Goal: Communication & Community: Answer question/provide support

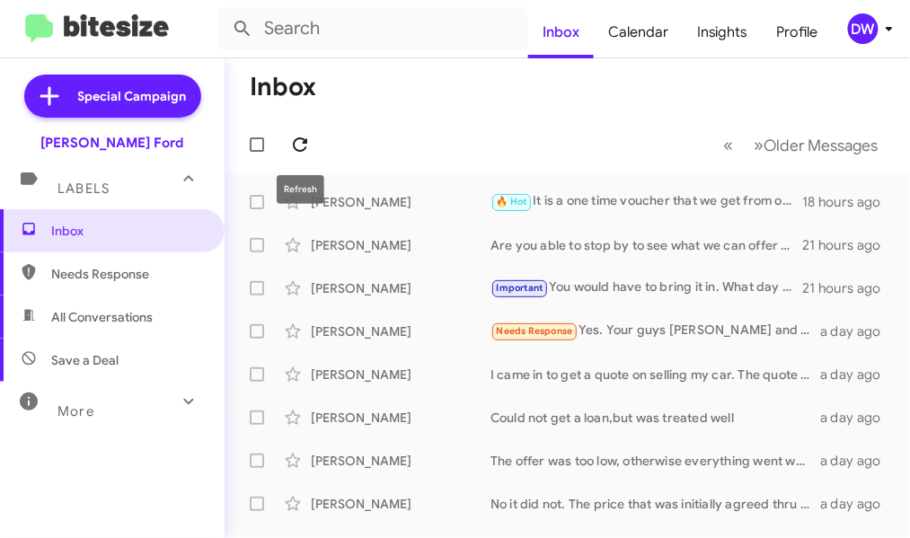
click at [300, 144] on icon at bounding box center [300, 145] width 22 height 22
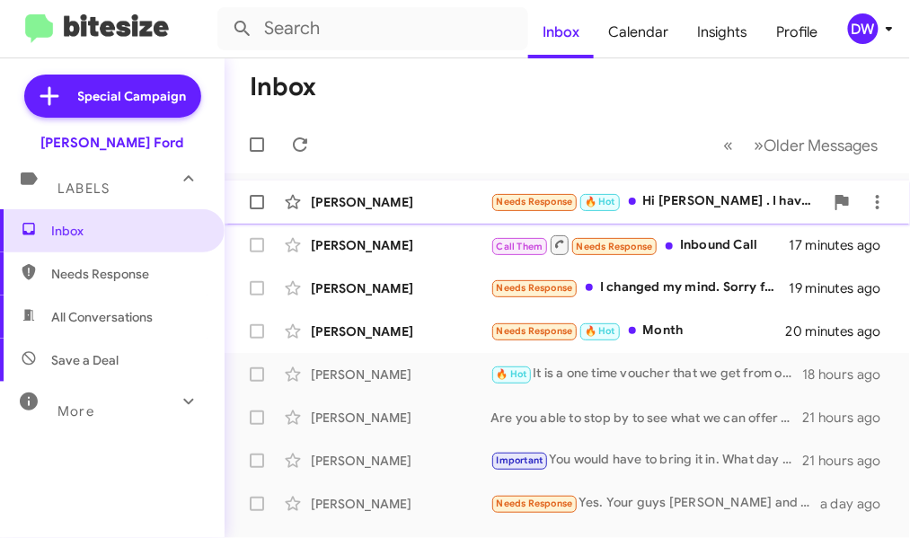
click at [426, 201] on div "[PERSON_NAME]" at bounding box center [401, 202] width 180 height 18
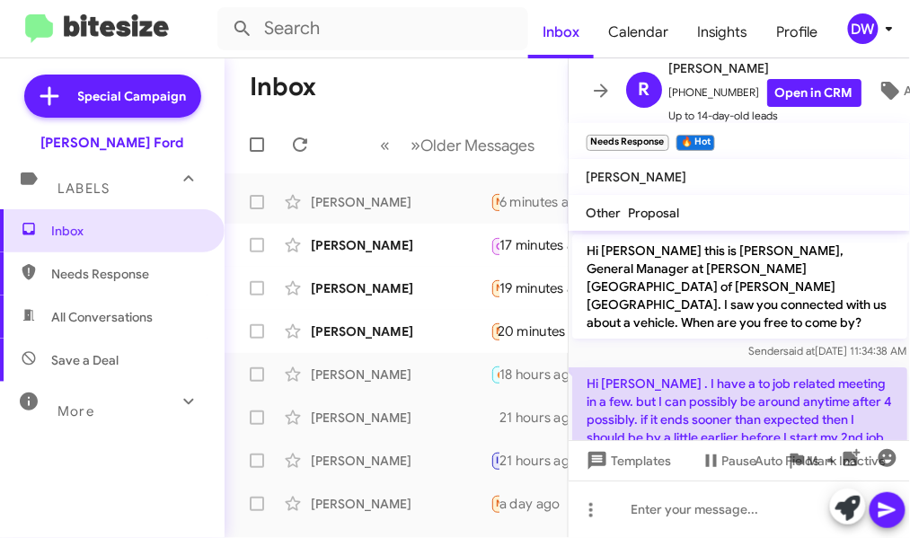
scroll to position [29, 0]
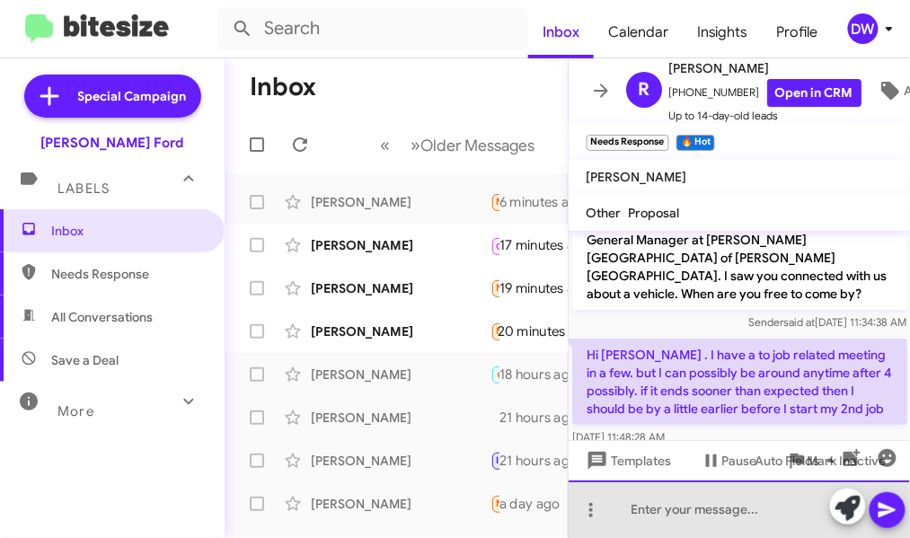
click at [702, 508] on div at bounding box center [740, 510] width 342 height 58
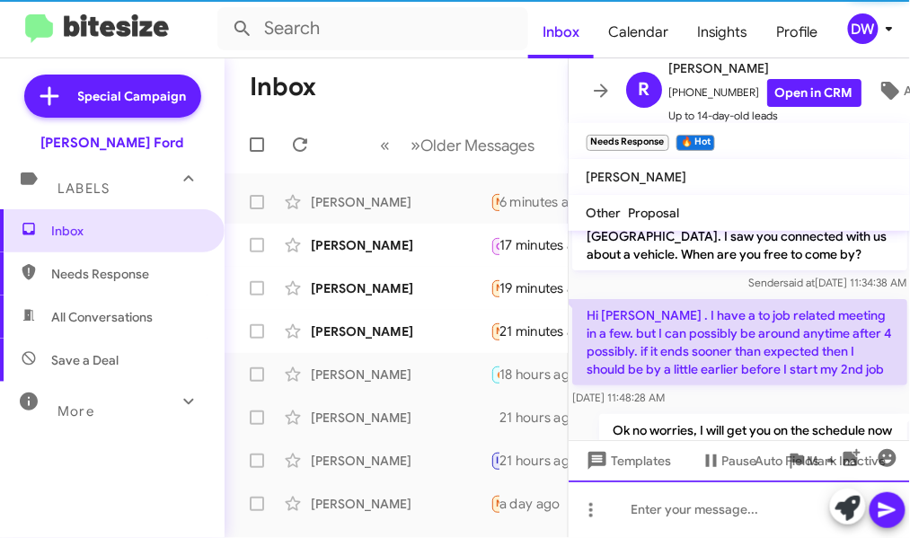
scroll to position [94, 0]
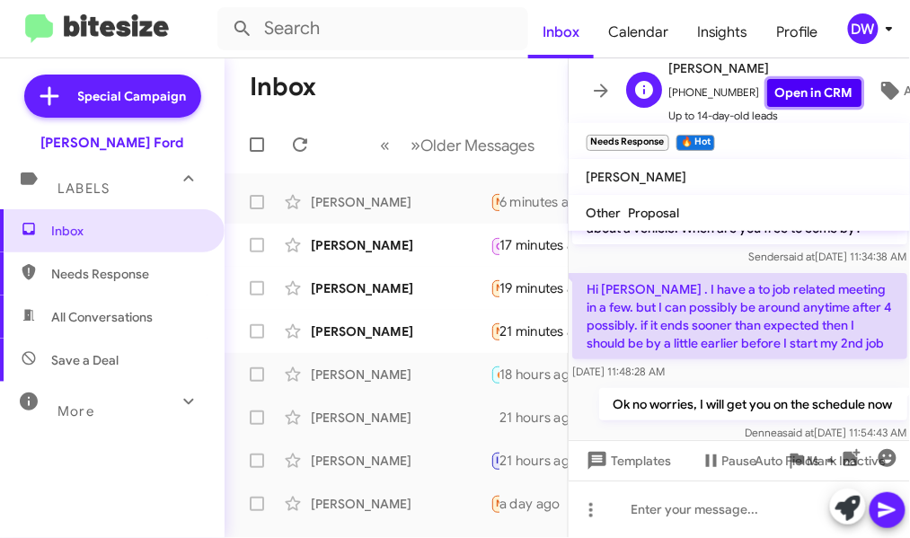
click at [804, 102] on link "Open in CRM" at bounding box center [815, 93] width 94 height 28
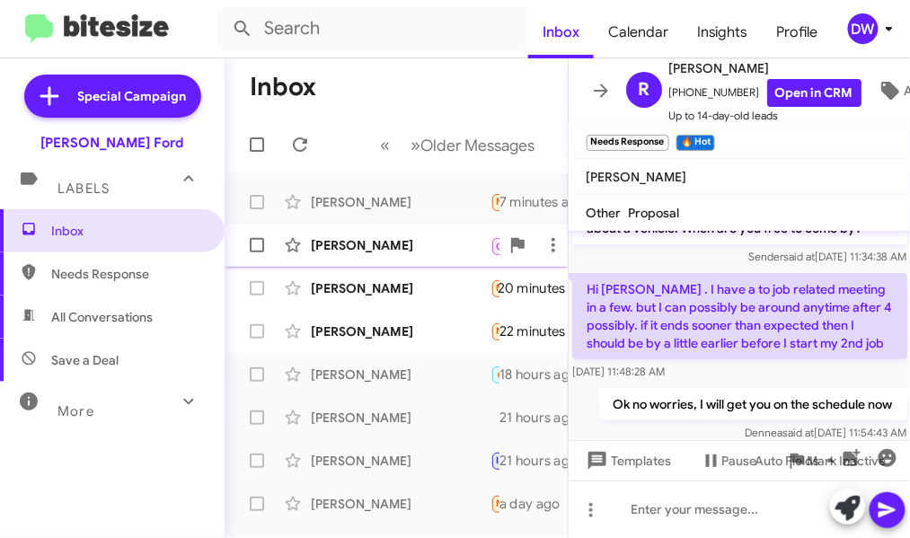
click at [379, 227] on div "[PERSON_NAME] Call Them Needs Response Inbound Call 18 minutes ago" at bounding box center [396, 245] width 315 height 36
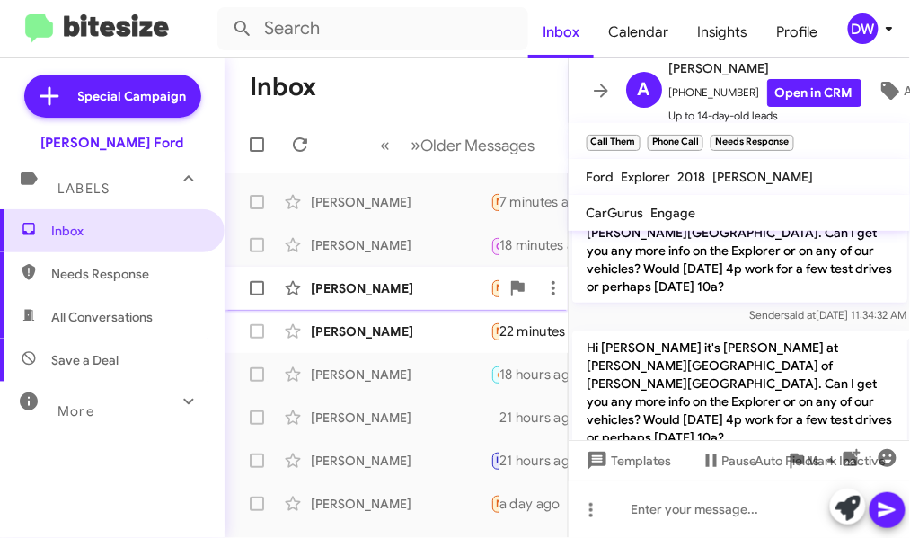
click at [427, 283] on div "[PERSON_NAME]" at bounding box center [401, 289] width 180 height 18
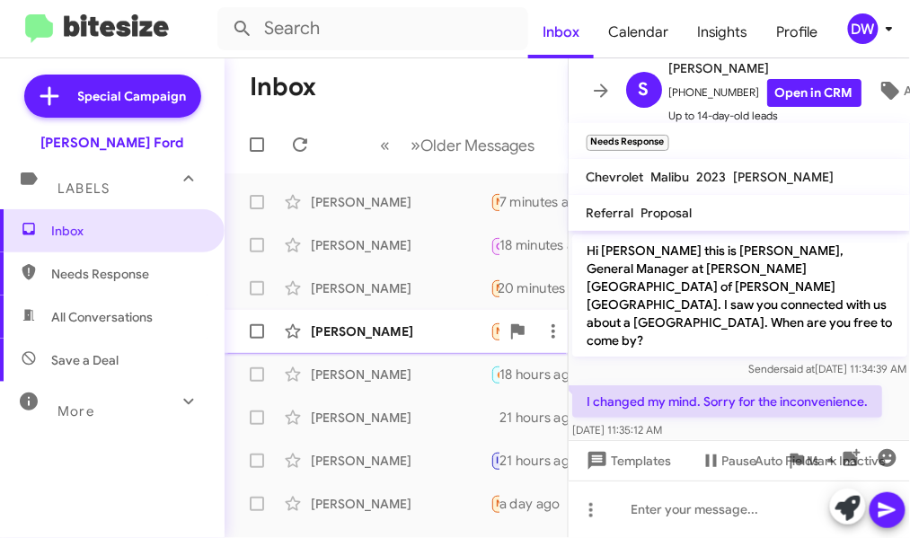
click at [441, 324] on div "[PERSON_NAME]" at bounding box center [401, 332] width 180 height 18
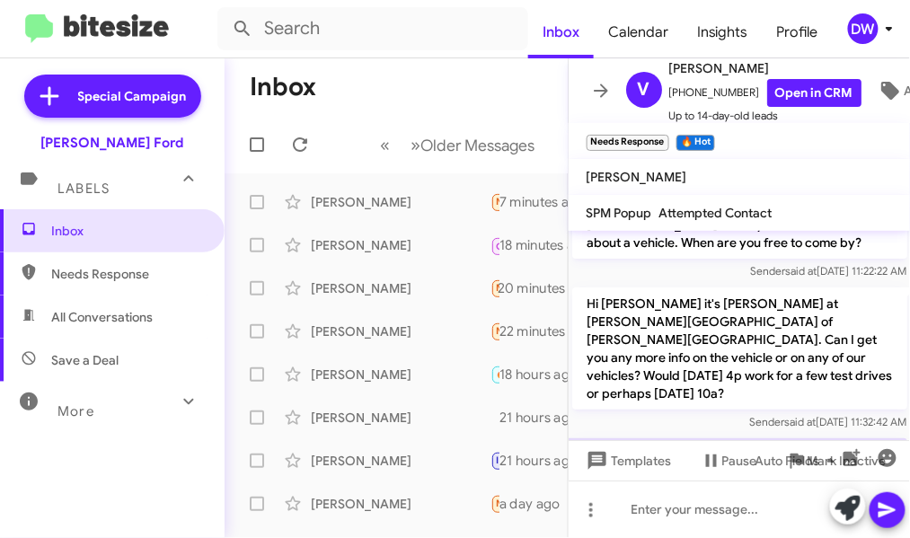
scroll to position [196, 0]
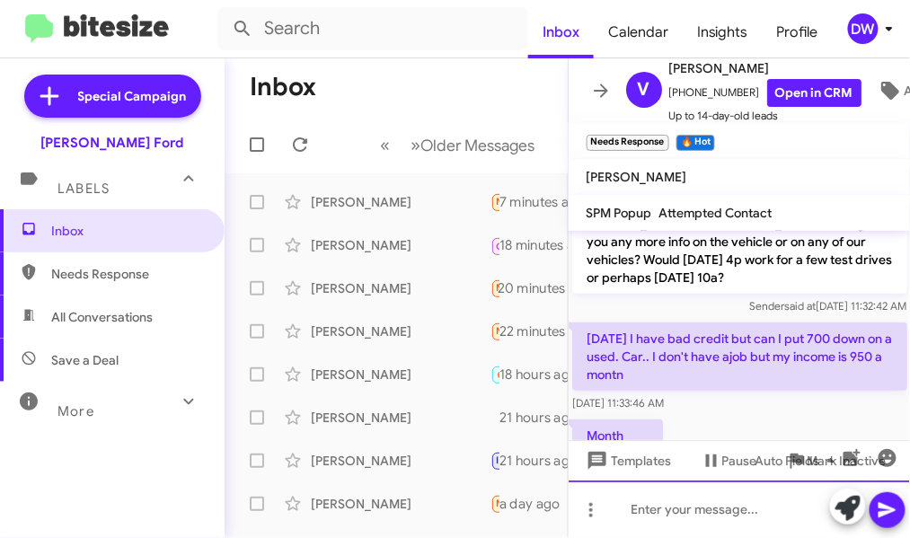
click at [661, 510] on div at bounding box center [740, 510] width 342 height 58
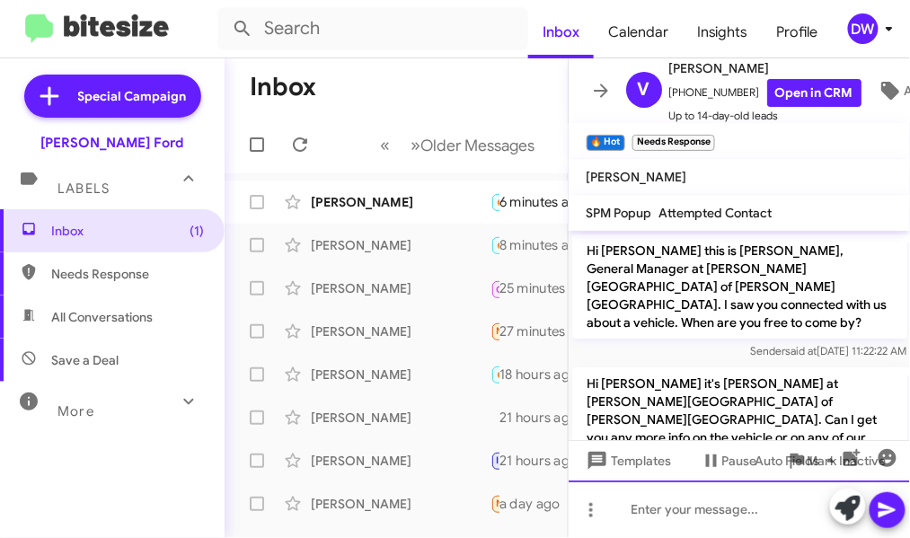
scroll to position [0, 0]
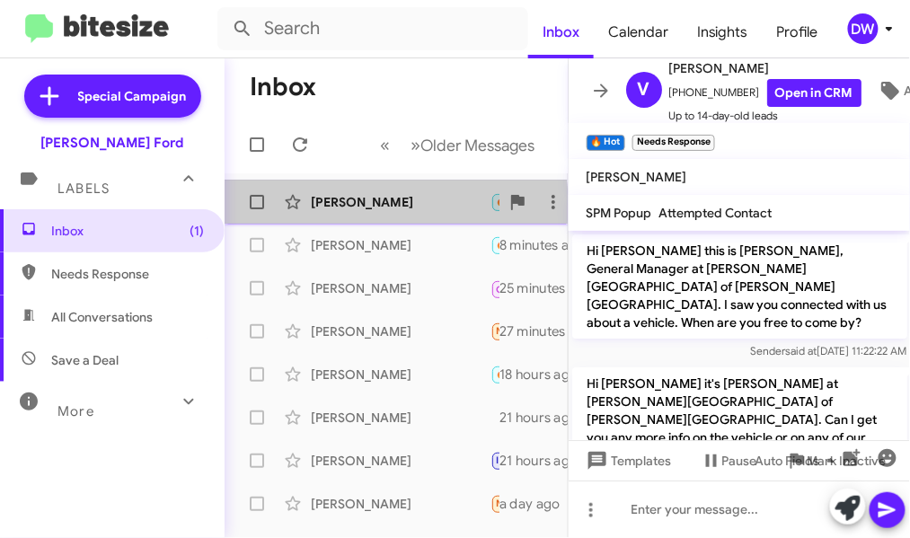
click at [323, 206] on div "[PERSON_NAME]" at bounding box center [401, 202] width 180 height 18
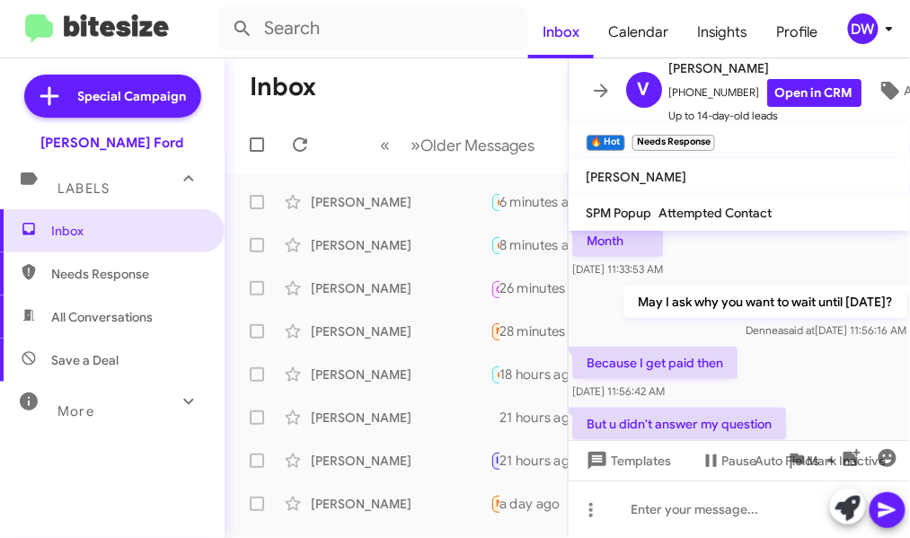
scroll to position [393, 0]
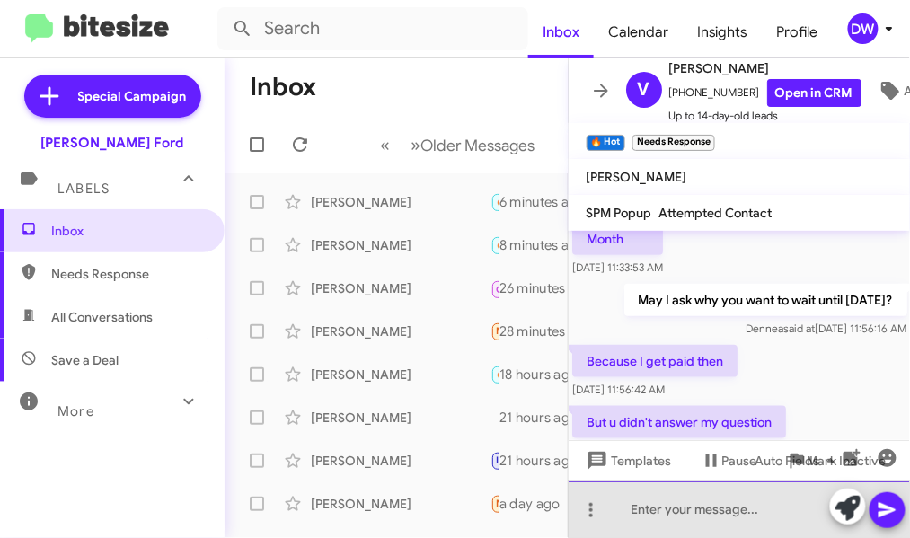
click at [635, 499] on div at bounding box center [740, 510] width 342 height 58
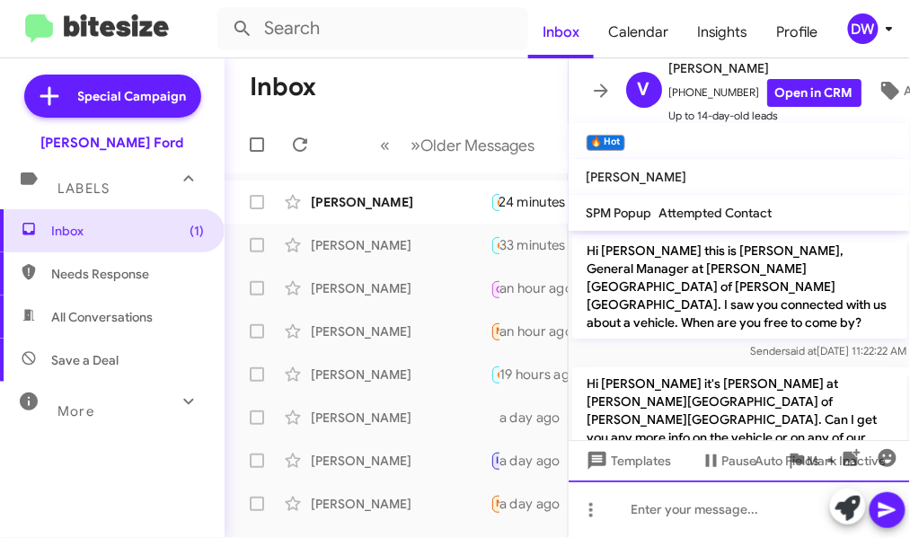
scroll to position [524, 0]
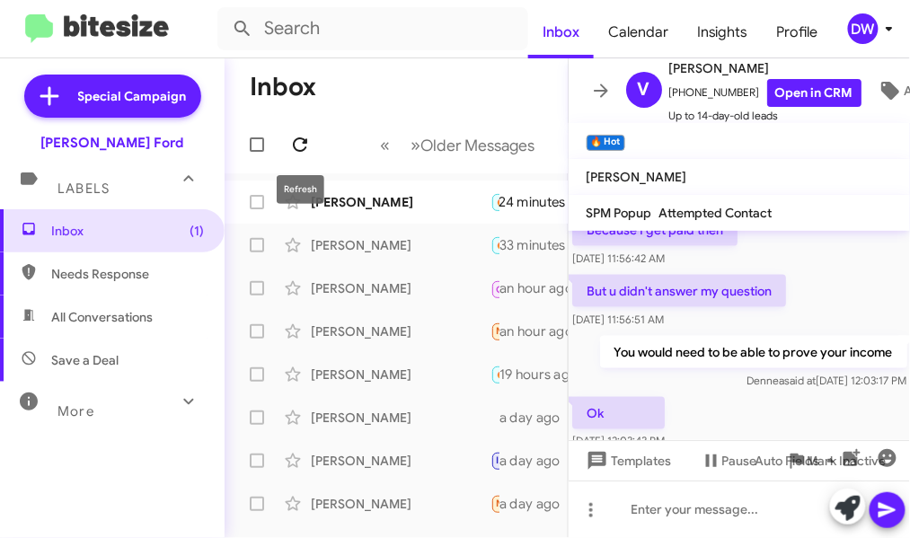
click at [299, 137] on icon at bounding box center [300, 145] width 22 height 22
click at [785, 374] on span "said at" at bounding box center [800, 380] width 31 height 13
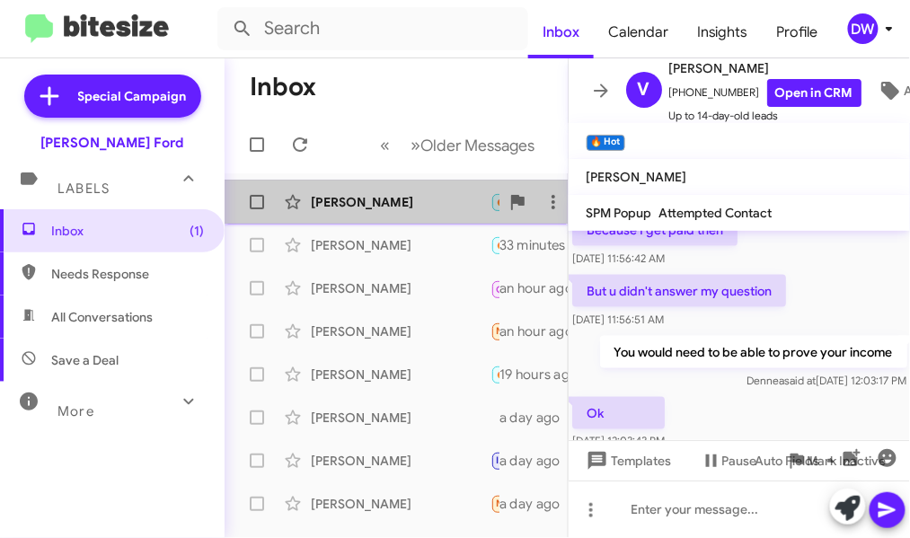
click at [335, 184] on div "[PERSON_NAME] 🔥 Hot Ok 24 minutes ago" at bounding box center [396, 202] width 315 height 36
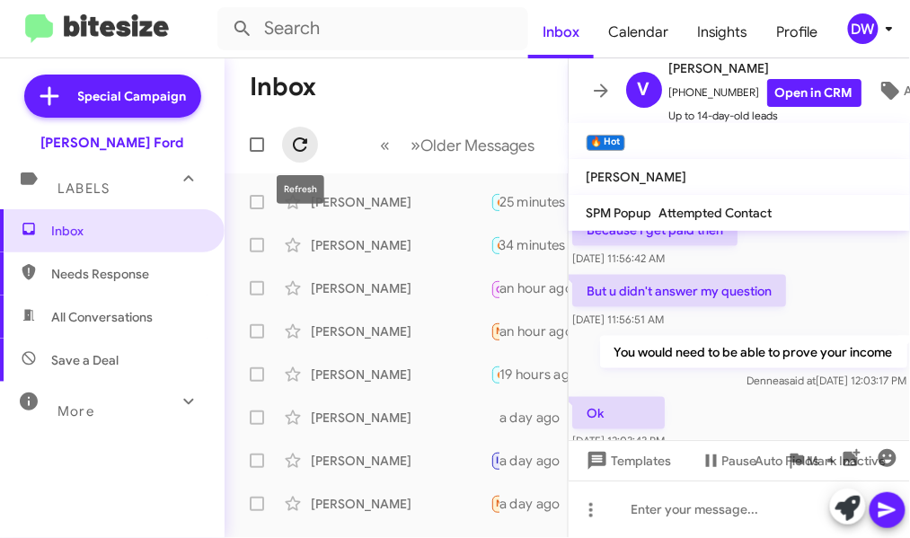
click at [304, 140] on icon at bounding box center [300, 145] width 14 height 14
click at [296, 148] on icon at bounding box center [300, 145] width 14 height 14
